Goal: Transaction & Acquisition: Purchase product/service

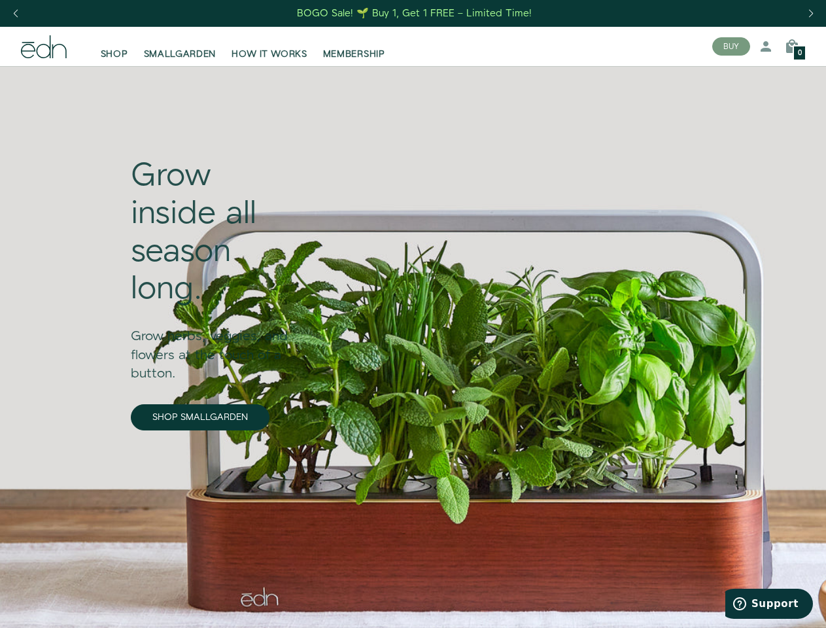
click at [811, 14] on div "Next slide" at bounding box center [811, 13] width 18 height 29
click at [15, 14] on div "Previous slide" at bounding box center [16, 13] width 18 height 29
click at [731, 46] on button "BUY" at bounding box center [731, 46] width 38 height 18
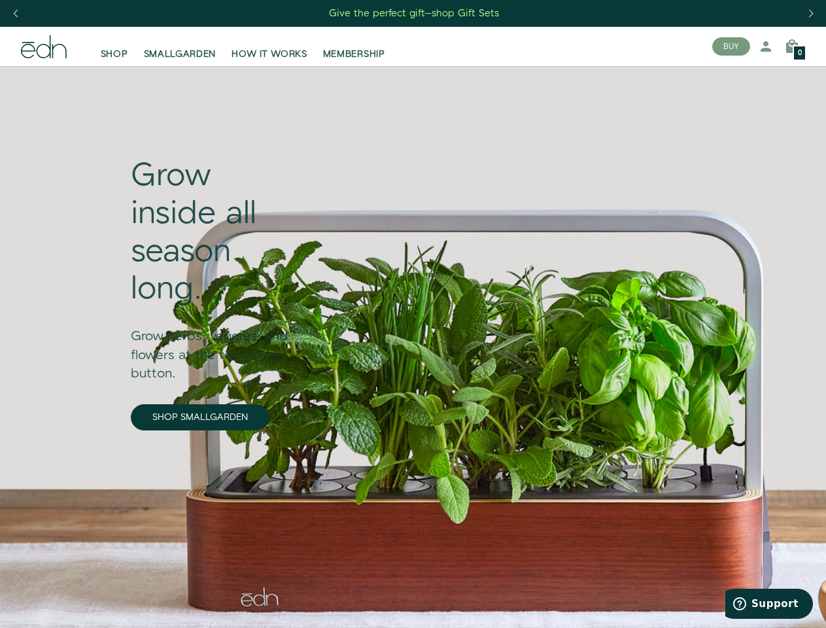
click at [766, 46] on icon at bounding box center [766, 47] width 16 height 16
click at [792, 46] on icon at bounding box center [792, 47] width 16 height 16
click at [792, 46] on div at bounding box center [413, 314] width 826 height 628
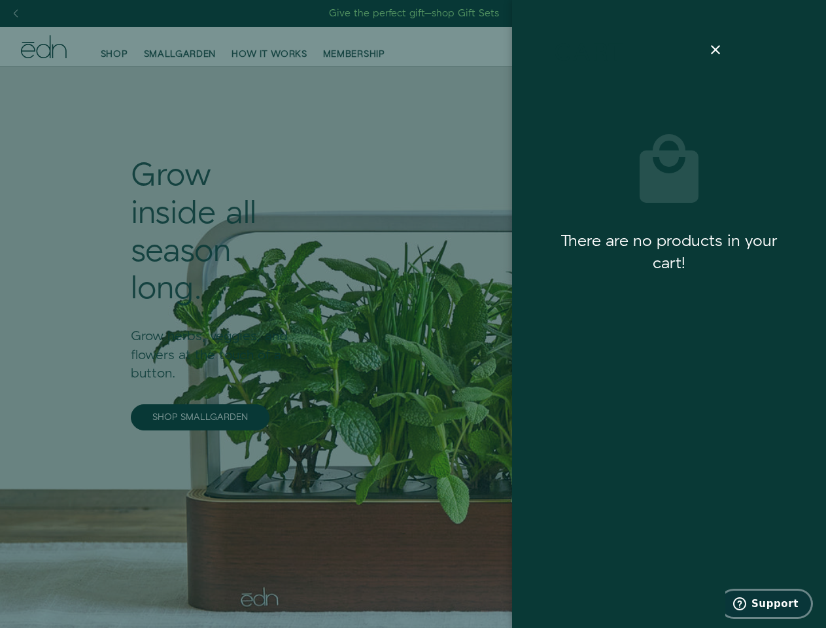
click at [769, 604] on span "Support" at bounding box center [775, 604] width 47 height 12
